Goal: Task Accomplishment & Management: Use online tool/utility

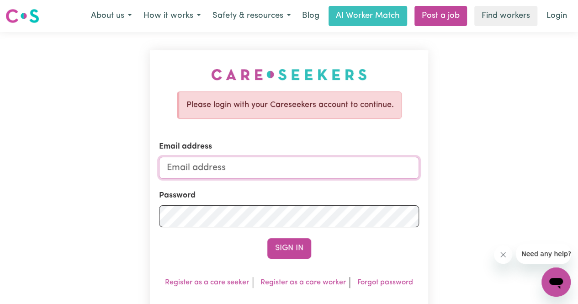
click at [219, 176] on input "Email address" at bounding box center [289, 168] width 260 height 22
type input "[EMAIL_ADDRESS][DOMAIN_NAME]"
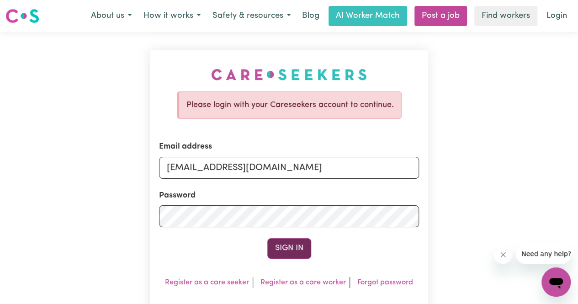
click at [289, 249] on button "Sign In" at bounding box center [290, 248] width 44 height 20
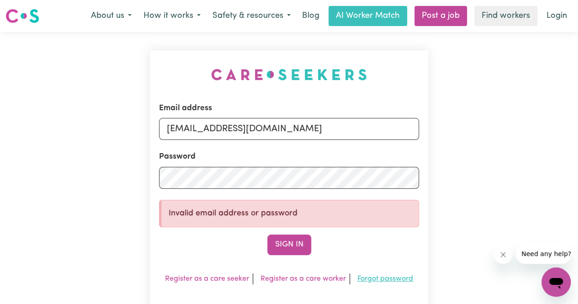
click at [372, 277] on link "Forgot password" at bounding box center [386, 278] width 56 height 7
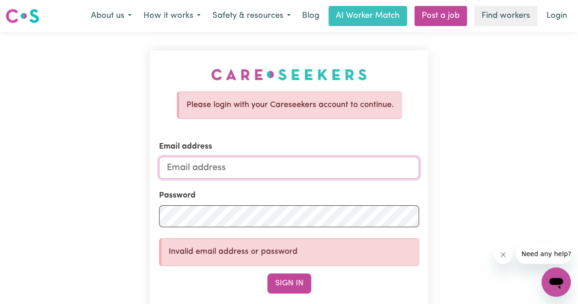
click at [186, 173] on input "Email address" at bounding box center [289, 168] width 260 height 22
type input "[EMAIL_ADDRESS][DOMAIN_NAME]"
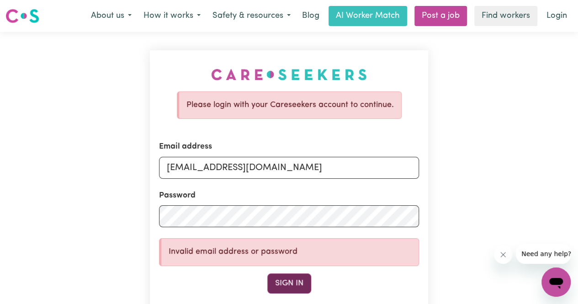
click at [282, 283] on button "Sign In" at bounding box center [290, 283] width 44 height 20
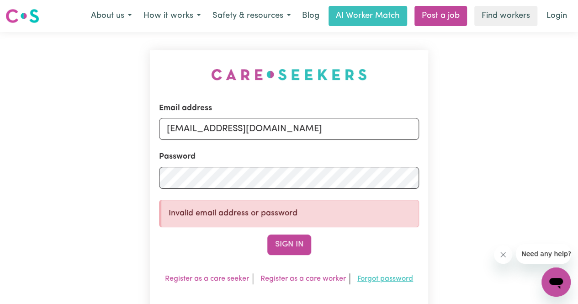
click at [364, 277] on link "Forgot password" at bounding box center [386, 278] width 56 height 7
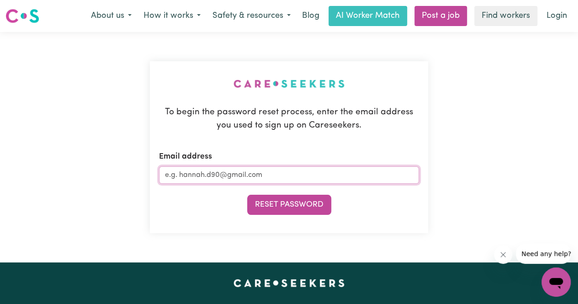
click at [262, 177] on input "Email address" at bounding box center [289, 174] width 260 height 17
type input "[EMAIL_ADDRESS][DOMAIN_NAME]"
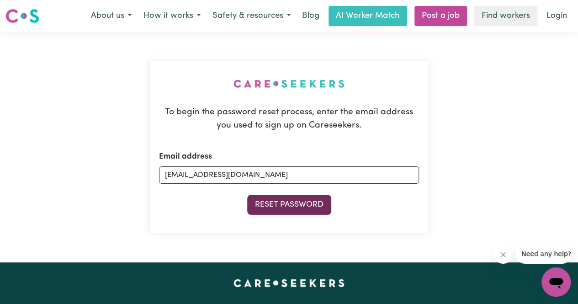
click at [270, 201] on button "Reset Password" at bounding box center [289, 205] width 84 height 20
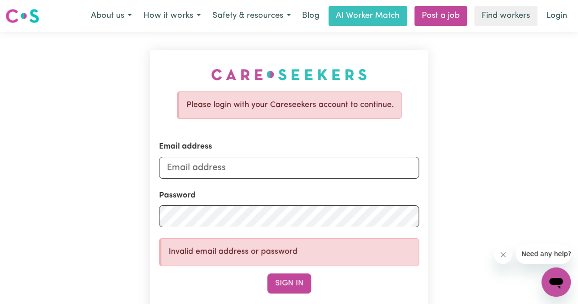
click at [199, 147] on label "Email address" at bounding box center [185, 147] width 53 height 12
click at [199, 157] on input "Email address" at bounding box center [289, 168] width 260 height 22
click at [202, 166] on input "Email address" at bounding box center [289, 168] width 260 height 22
type input "[EMAIL_ADDRESS][DOMAIN_NAME]"
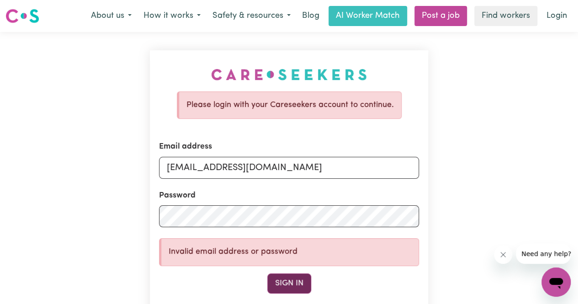
click at [298, 291] on button "Sign In" at bounding box center [290, 283] width 44 height 20
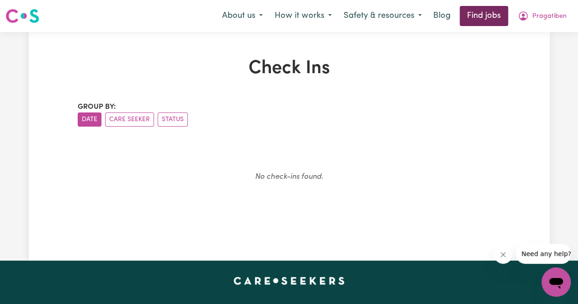
click at [484, 11] on link "Find jobs" at bounding box center [484, 16] width 48 height 20
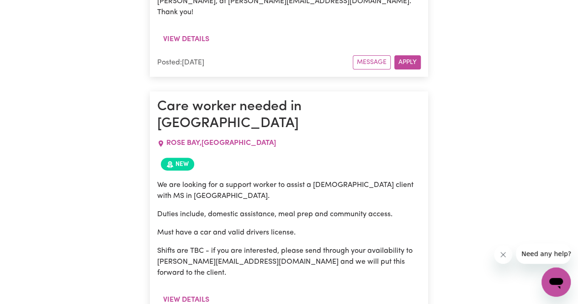
scroll to position [3617, 0]
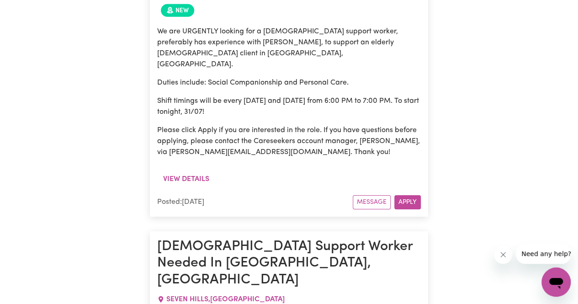
scroll to position [13530, 0]
